Goal: Task Accomplishment & Management: Manage account settings

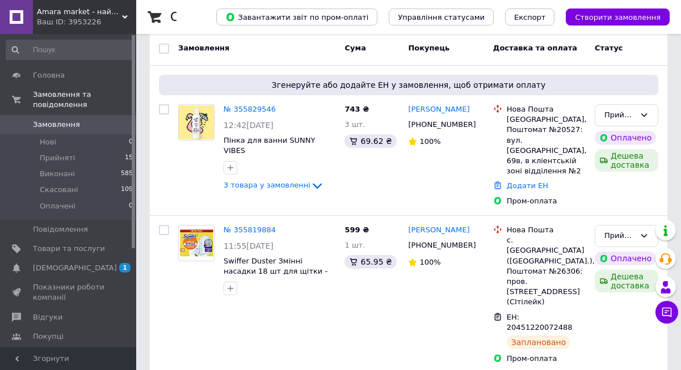
scroll to position [147, 0]
click at [43, 102] on span "Замовлення та повідомлення" at bounding box center [84, 100] width 103 height 20
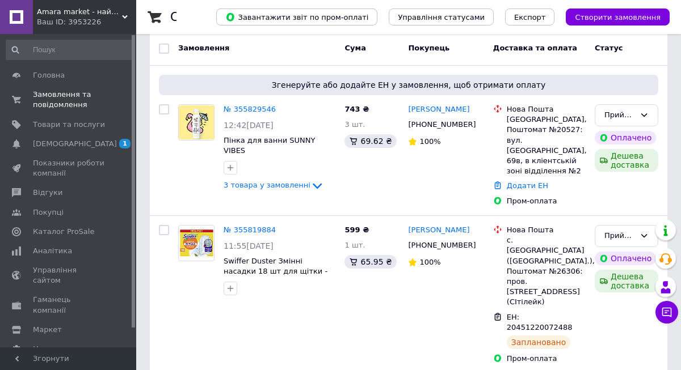
click at [54, 100] on span "Замовлення та повідомлення" at bounding box center [69, 100] width 72 height 20
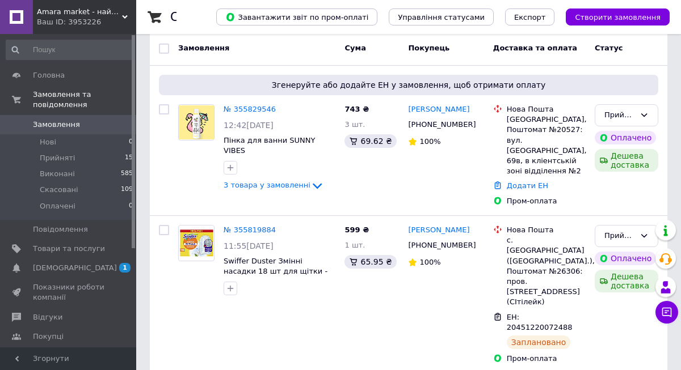
click at [63, 161] on span "Прийняті" at bounding box center [57, 158] width 35 height 10
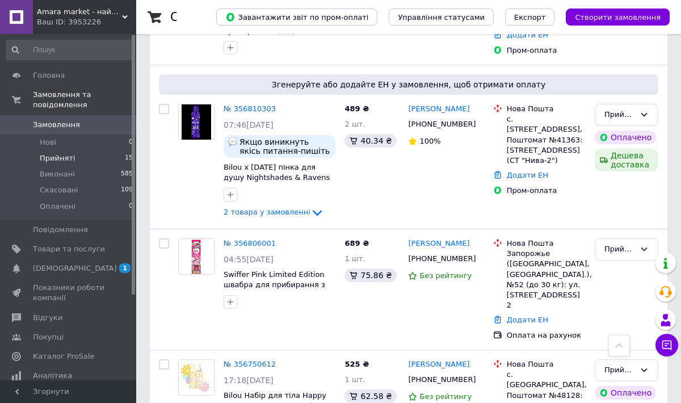
scroll to position [321, 0]
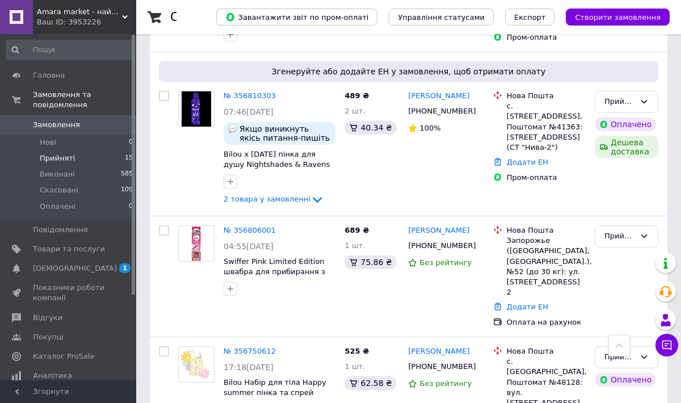
click at [532, 302] on link "Додати ЕН" at bounding box center [527, 306] width 41 height 9
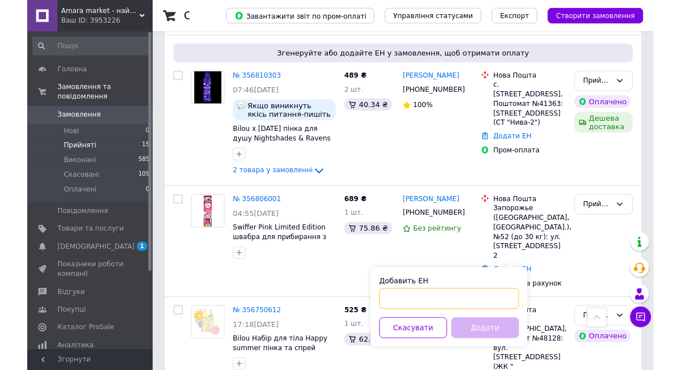
scroll to position [341, 0]
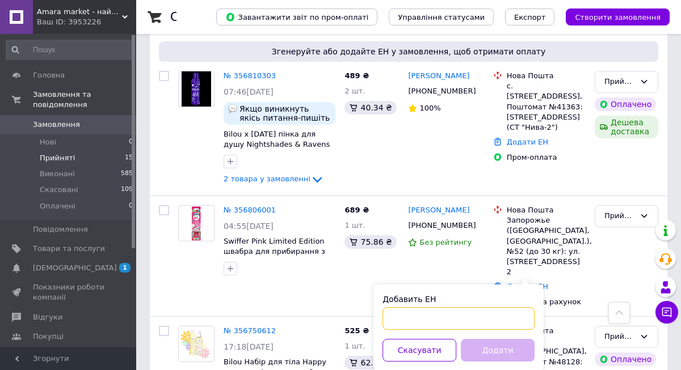
paste input "20451225221683"
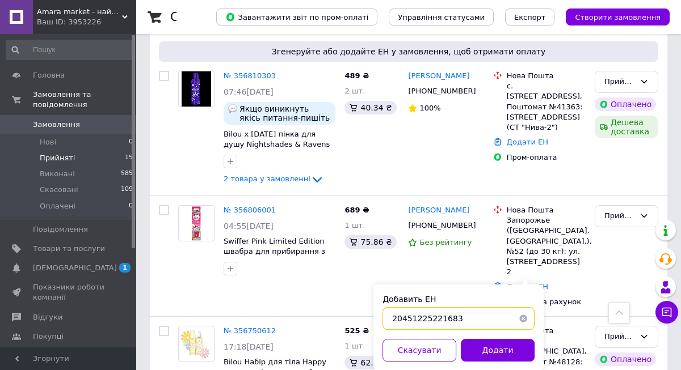
type input "20451225221683"
click at [499, 351] on button "Додати" at bounding box center [498, 350] width 74 height 23
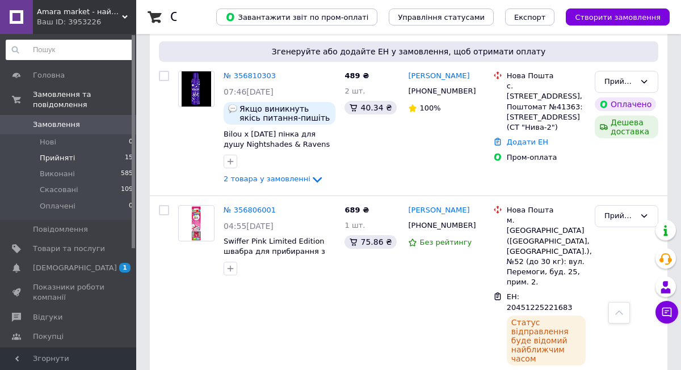
click at [533, 138] on link "Додати ЕН" at bounding box center [527, 142] width 41 height 9
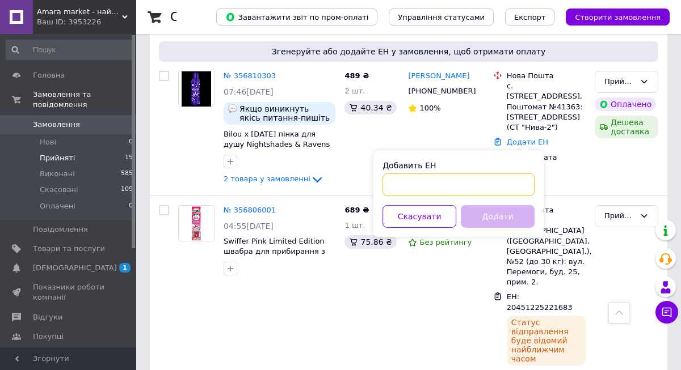
paste input "20451225223828"
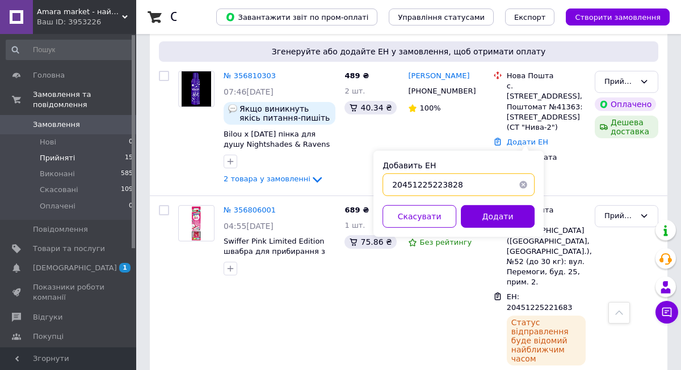
type input "20451225223828"
click at [510, 214] on button "Додати" at bounding box center [498, 216] width 74 height 23
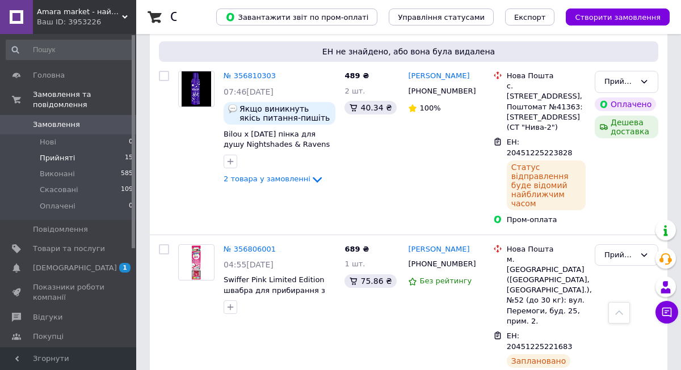
click at [33, 67] on link "Головна" at bounding box center [70, 75] width 140 height 19
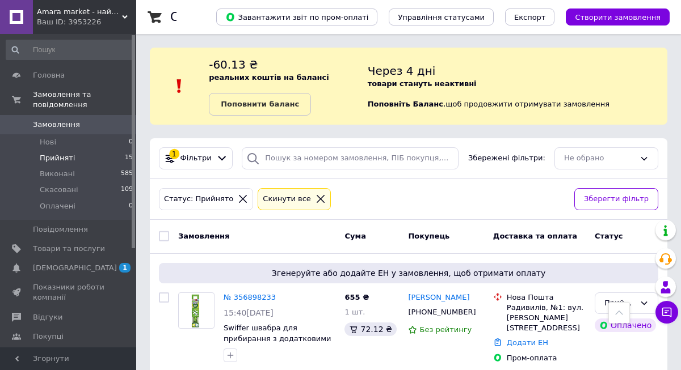
click at [35, 66] on link "Головна" at bounding box center [70, 75] width 140 height 19
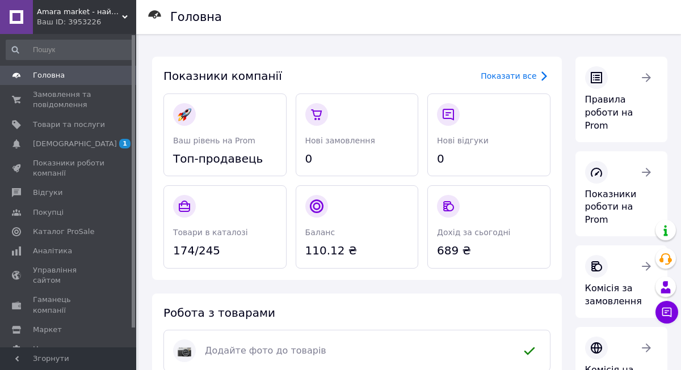
click at [51, 94] on span "Замовлення та повідомлення" at bounding box center [69, 100] width 72 height 20
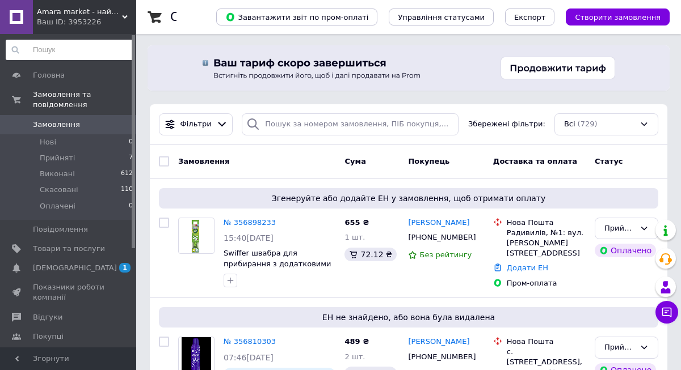
click at [540, 261] on div "Додати ЕН" at bounding box center [545, 268] width 83 height 15
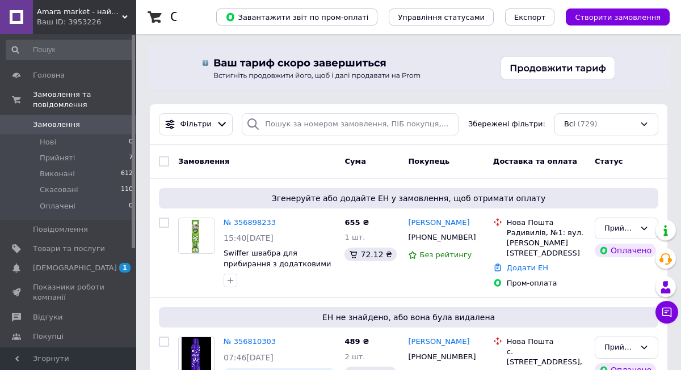
click at [534, 264] on link "Додати ЕН" at bounding box center [527, 268] width 41 height 9
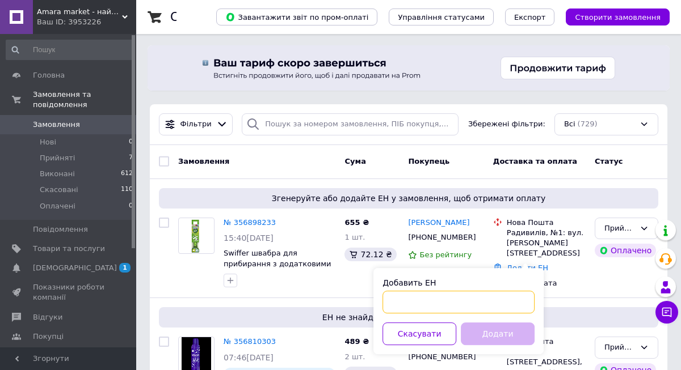
click at [423, 302] on input "Добавить ЕН" at bounding box center [458, 302] width 152 height 23
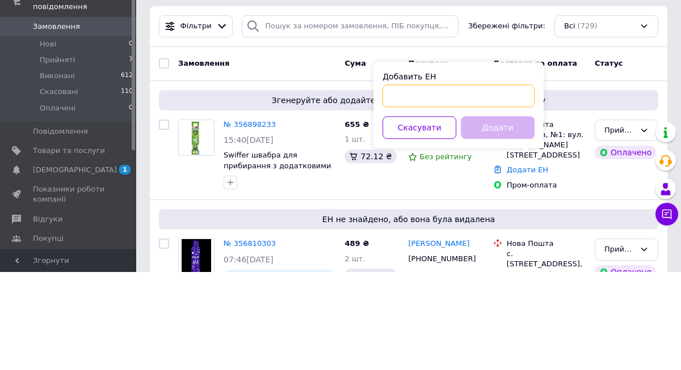
paste input "20451225225885"
type input "20451225225885"
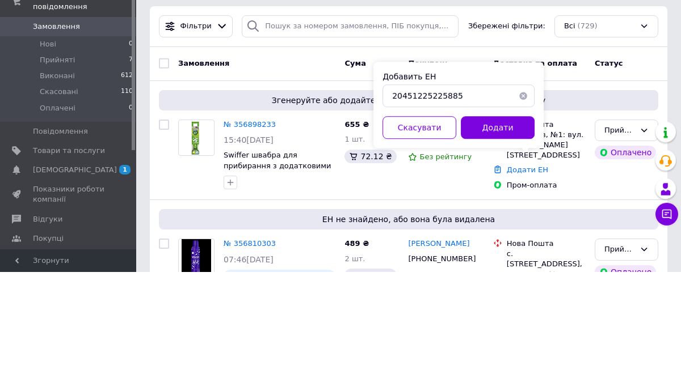
click at [503, 230] on button "Додати" at bounding box center [498, 225] width 74 height 23
click at [502, 229] on div "Додати" at bounding box center [497, 225] width 78 height 23
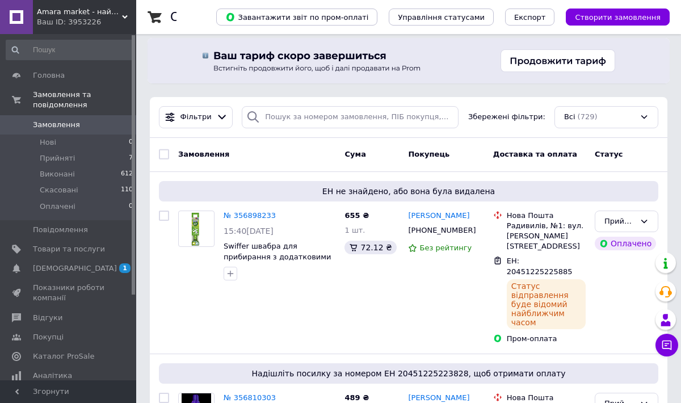
click at [43, 158] on span "Прийняті" at bounding box center [57, 158] width 35 height 10
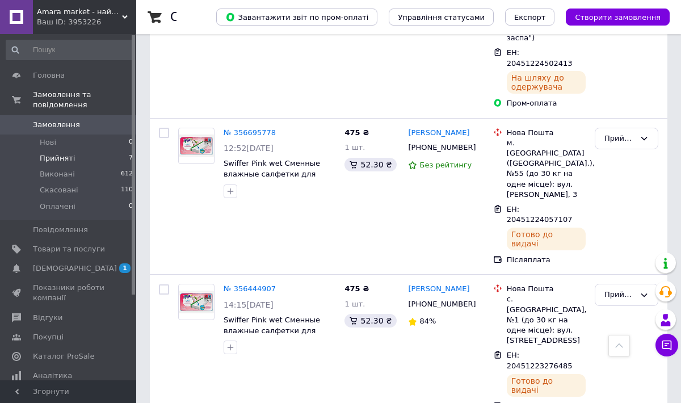
scroll to position [818, 0]
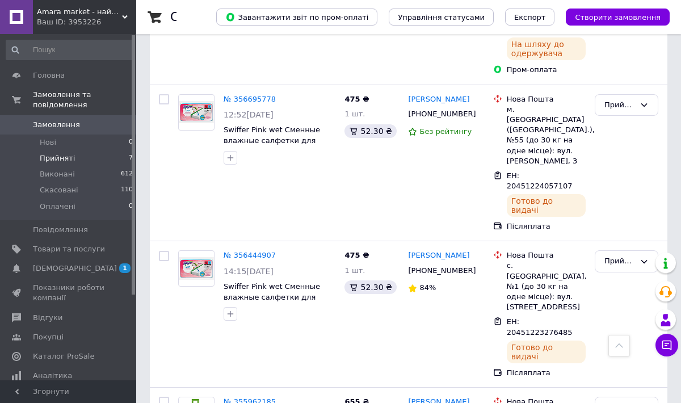
click at [40, 79] on span "Головна" at bounding box center [49, 75] width 32 height 10
